Goal: Transaction & Acquisition: Purchase product/service

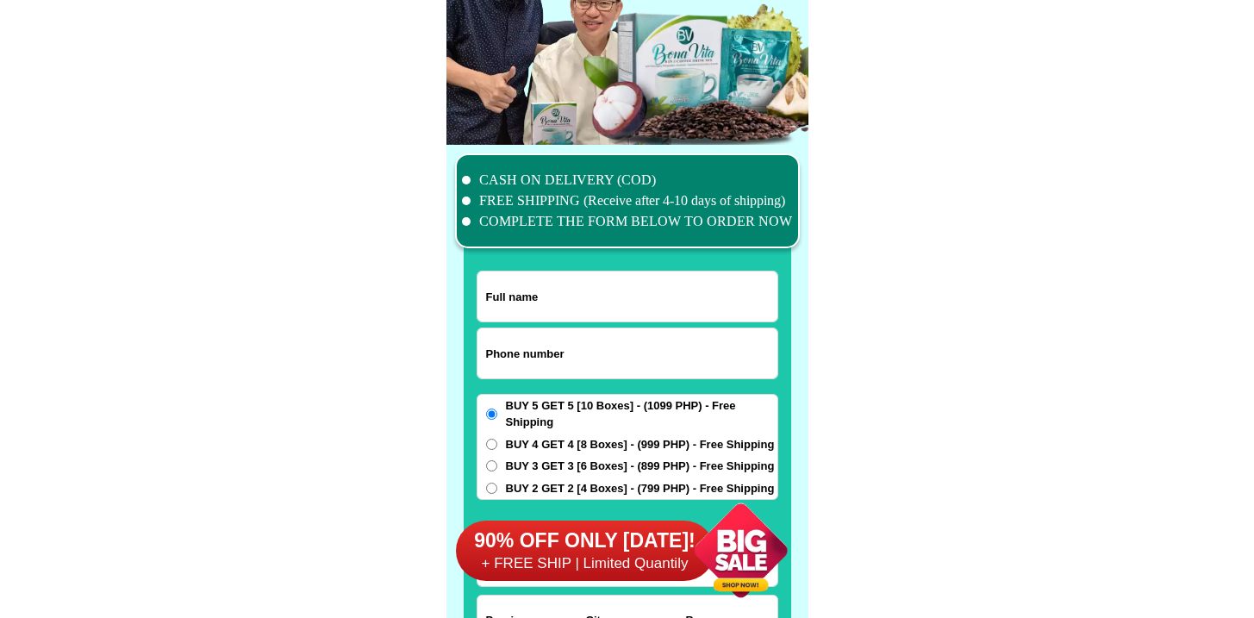
scroll to position [13400, 0]
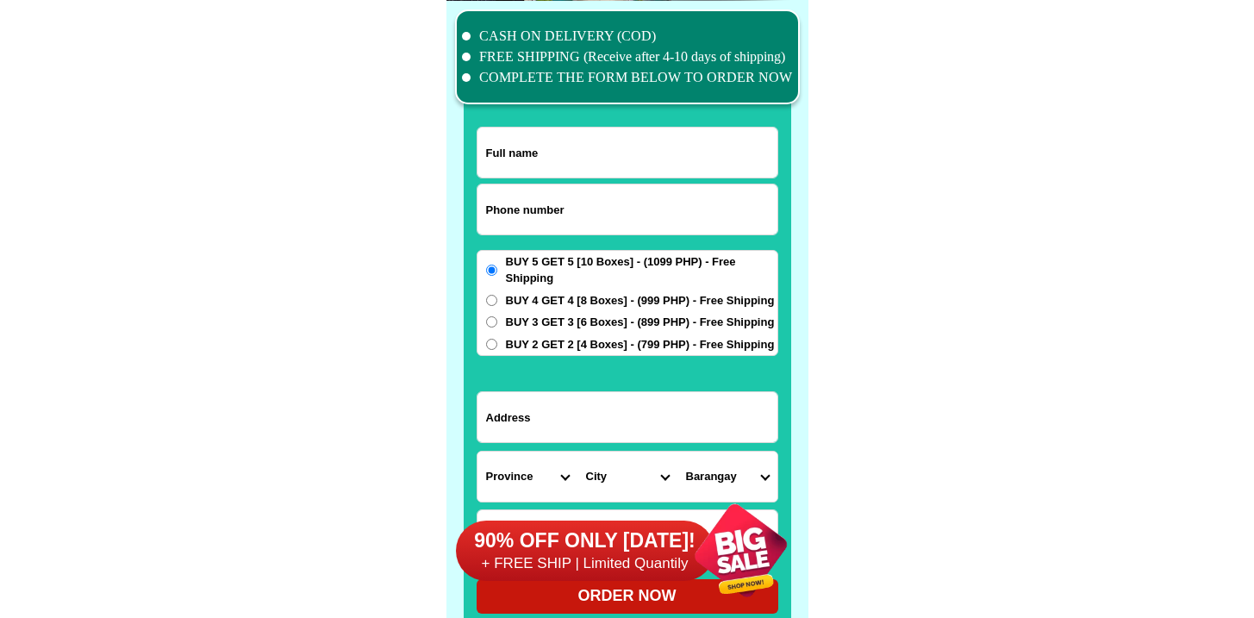
click at [553, 203] on input "Input phone_number" at bounding box center [628, 209] width 300 height 50
paste input "09660013895"
type input "09660013895"
click at [607, 162] on input "Input full_name" at bounding box center [628, 153] width 300 height 50
paste input "[PERSON_NAME]"
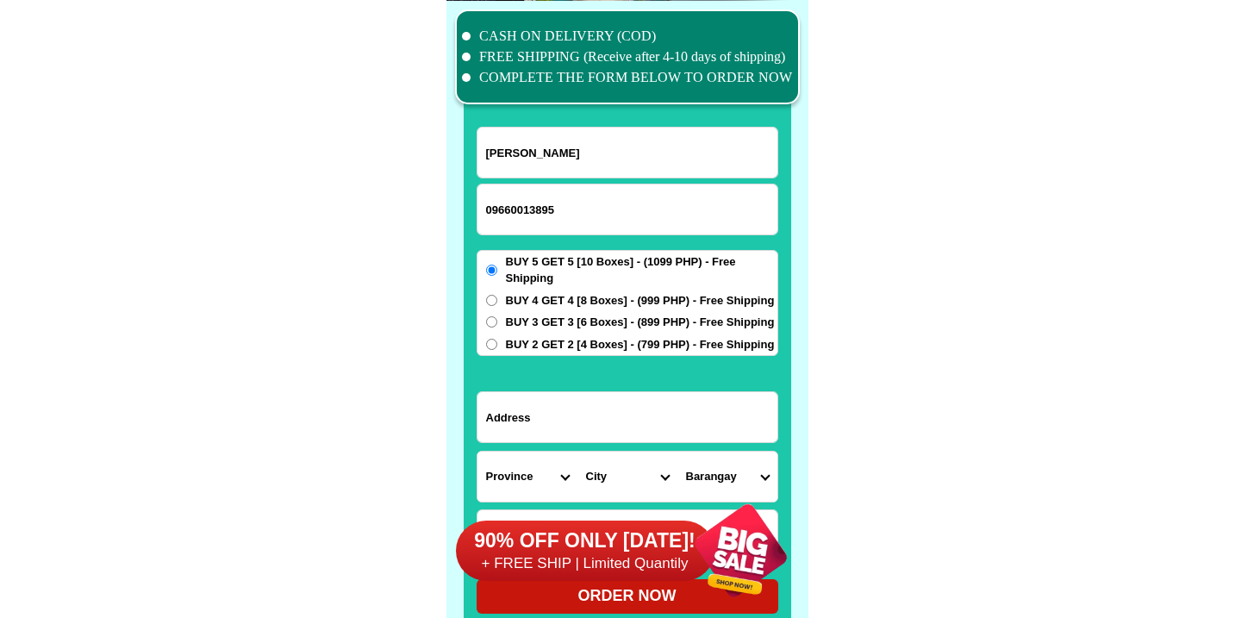
type input "[PERSON_NAME]"
click at [565, 425] on input "Input address" at bounding box center [628, 417] width 300 height 50
paste input "Mediatrixville phase2"
type input "Mediatrixville phase2"
click at [534, 474] on select "Province [GEOGRAPHIC_DATA] [GEOGRAPHIC_DATA][PERSON_NAME][GEOGRAPHIC_DATA][GEOG…" at bounding box center [528, 477] width 100 height 50
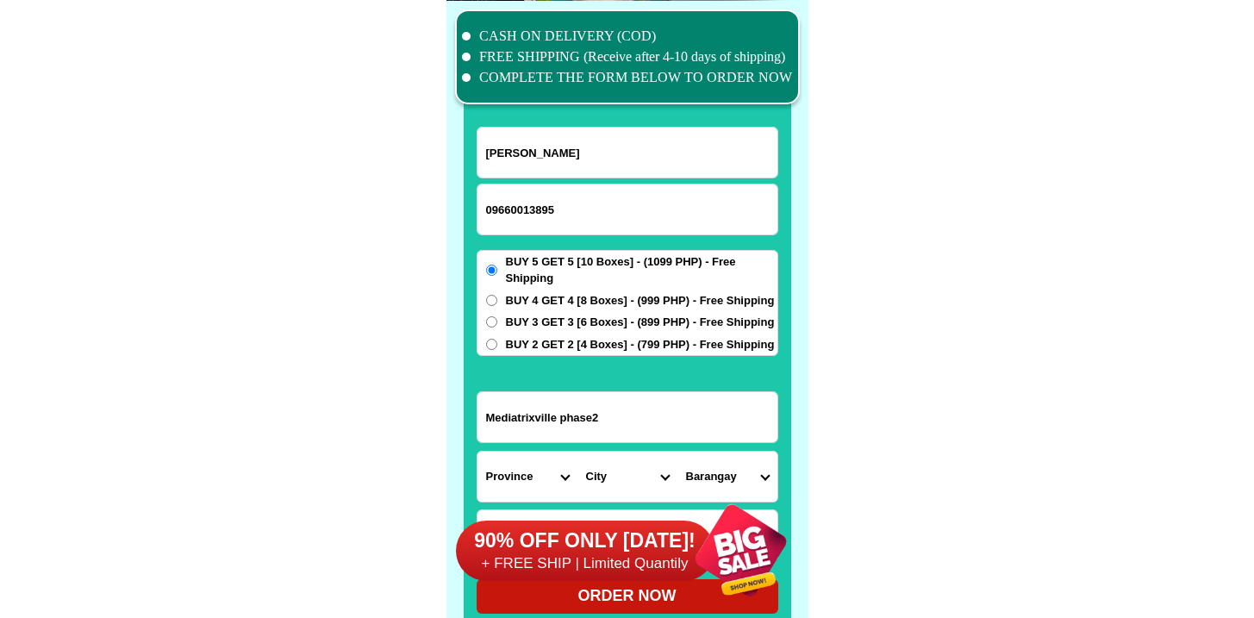
select select "63_108"
click at [478, 452] on select "Province [GEOGRAPHIC_DATA] [GEOGRAPHIC_DATA][PERSON_NAME][GEOGRAPHIC_DATA][GEOG…" at bounding box center [528, 477] width 100 height 50
click at [626, 493] on div "90% OFF ONLY [DATE]! + FREE SHIP | Limited Quantily" at bounding box center [632, 550] width 353 height 135
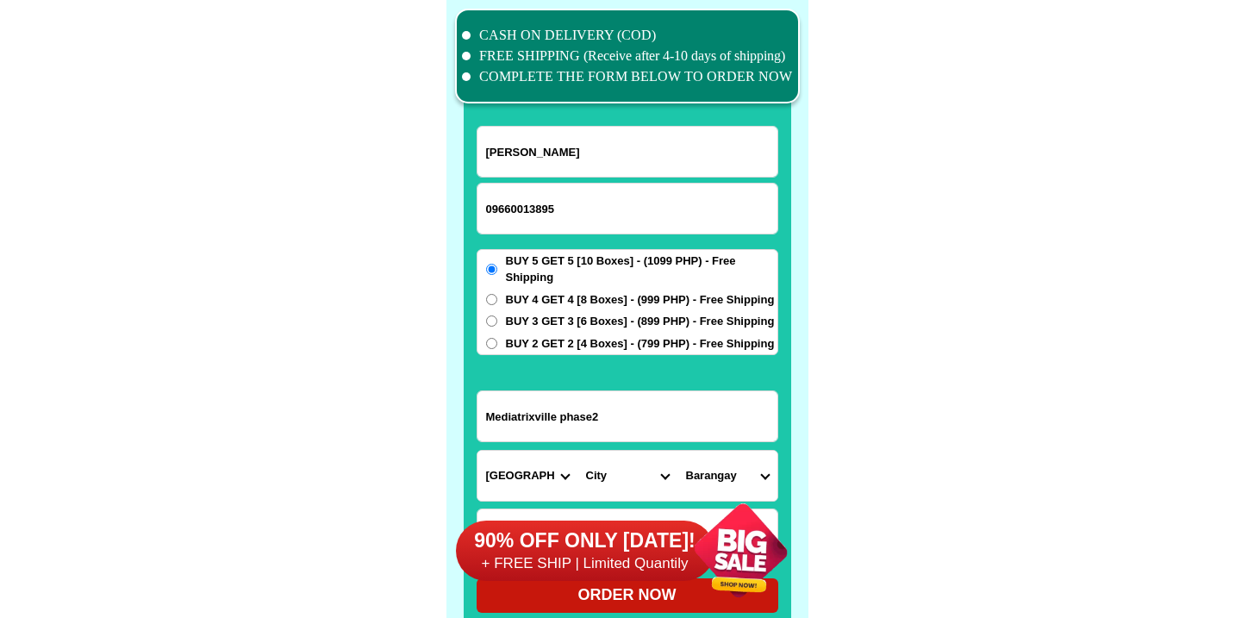
click at [626, 483] on div "90% OFF ONLY [DATE]! + FREE SHIP | Limited Quantily" at bounding box center [632, 550] width 353 height 135
click at [629, 463] on select "City Agoncillo Alitagtag Allacapan [GEOGRAPHIC_DATA] [GEOGRAPHIC_DATA]-balete […" at bounding box center [628, 476] width 100 height 50
select select "63_1087090"
click at [578, 451] on select "City Agoncillo Alitagtag Allacapan [GEOGRAPHIC_DATA] [GEOGRAPHIC_DATA]-balete […" at bounding box center [628, 476] width 100 height 50
click at [720, 466] on select "[GEOGRAPHIC_DATA] (pob.) Barangay 10 (pob.) Barangay 11 (pob.) Barangay 12 (pob…" at bounding box center [728, 476] width 100 height 50
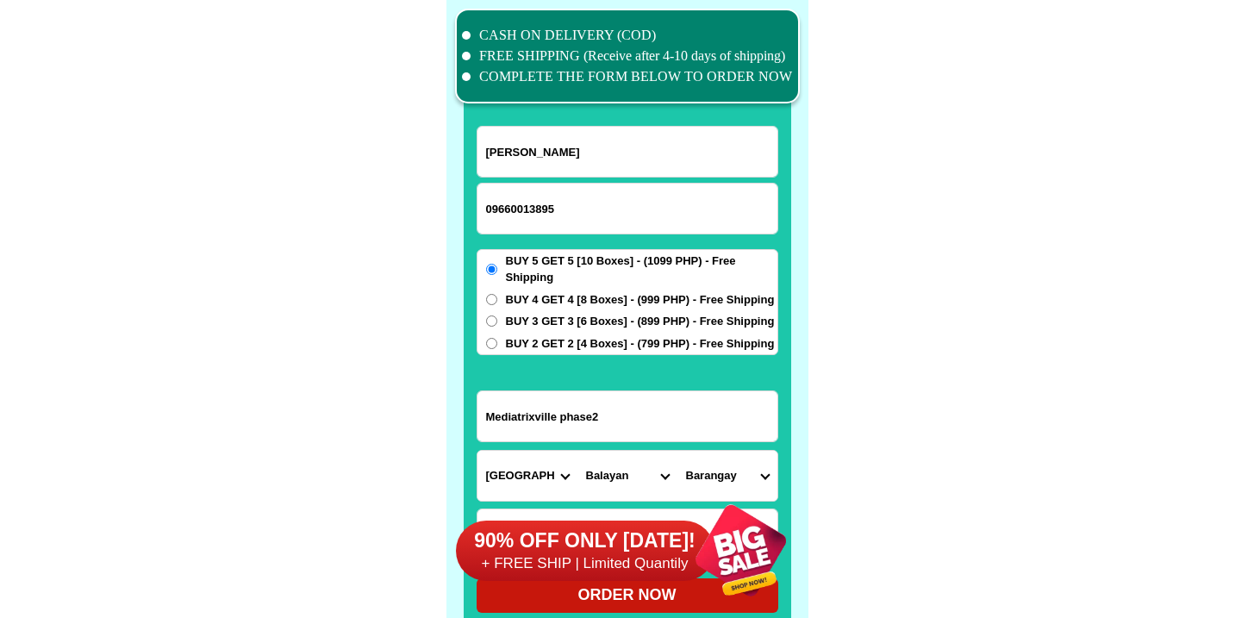
select select "63_1087090671"
click at [678, 451] on select "[GEOGRAPHIC_DATA] (pob.) Barangay 10 (pob.) Barangay 11 (pob.) Barangay 12 (pob…" at bounding box center [728, 476] width 100 height 50
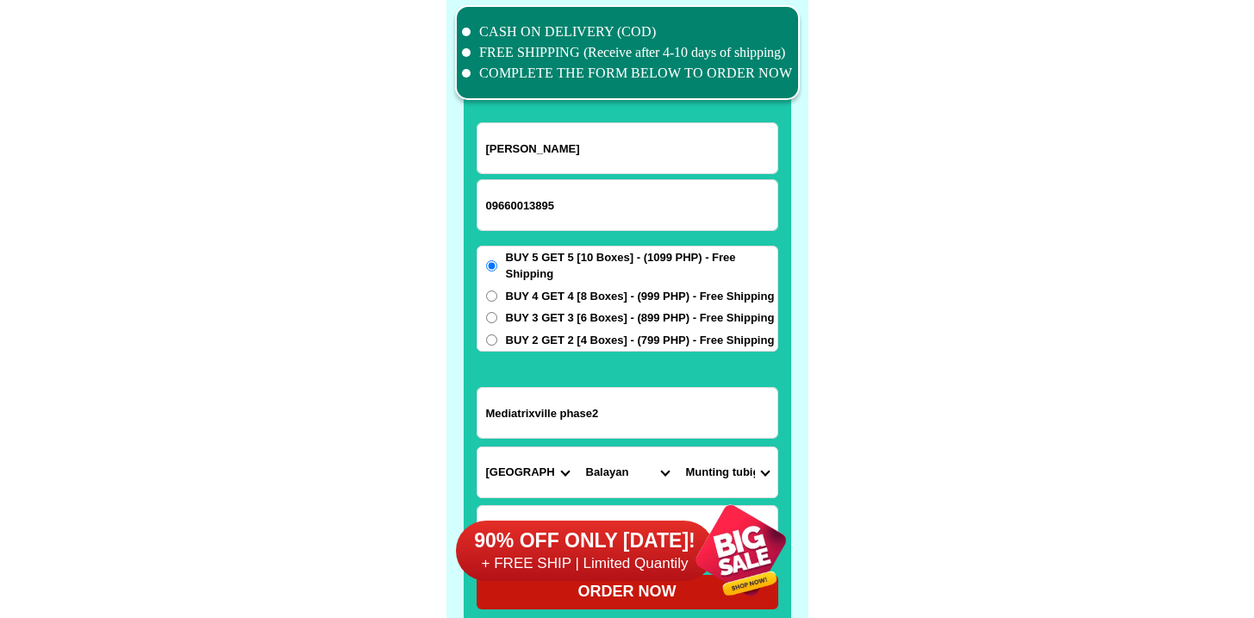
scroll to position [13685, 0]
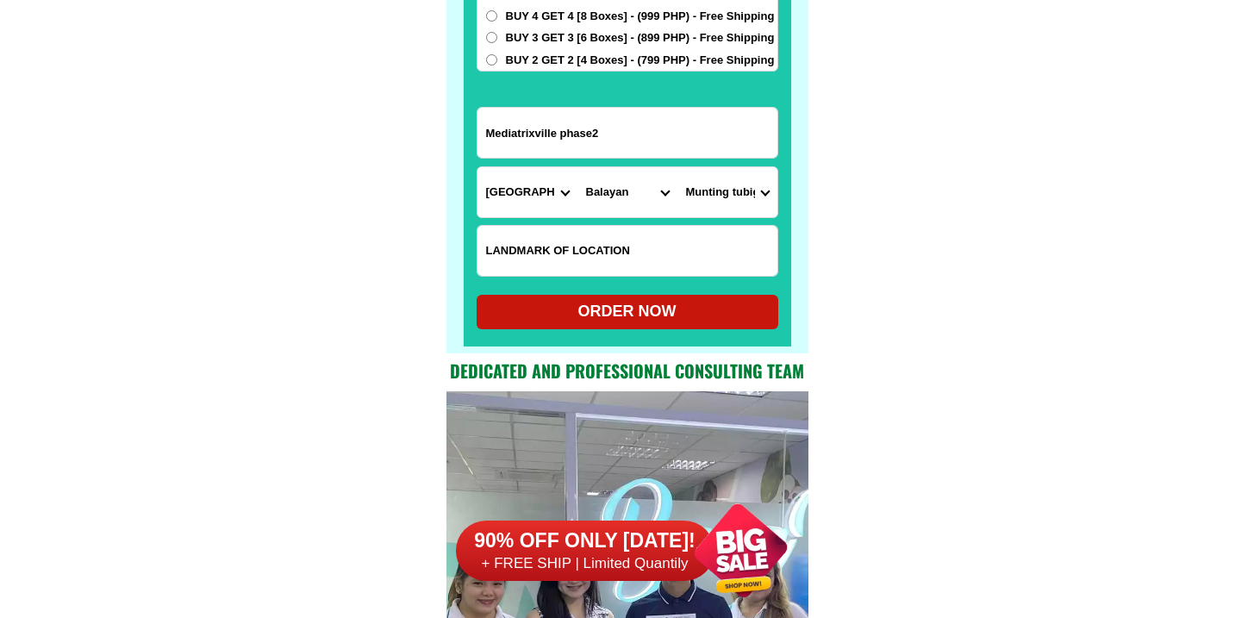
click at [633, 311] on div "ORDER NOW" at bounding box center [628, 311] width 302 height 23
radio input "true"
